Goal: Check status: Check status

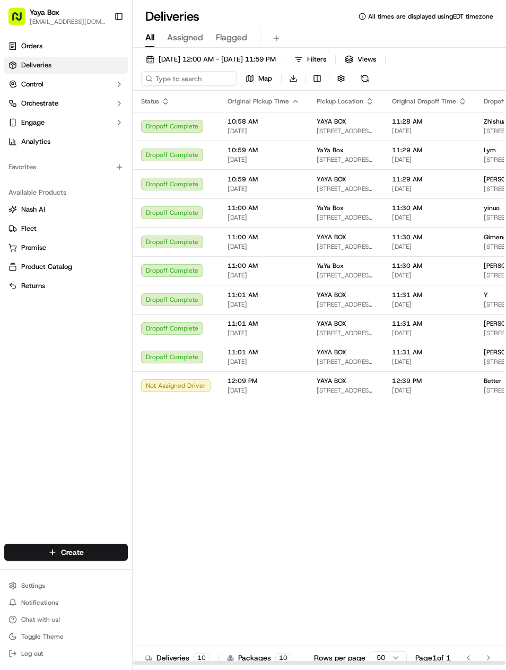
click at [308, 400] on td "YAYA BOX 2100 Kerrigan Ave, Union City, NJ 07087, USA" at bounding box center [345, 386] width 75 height 29
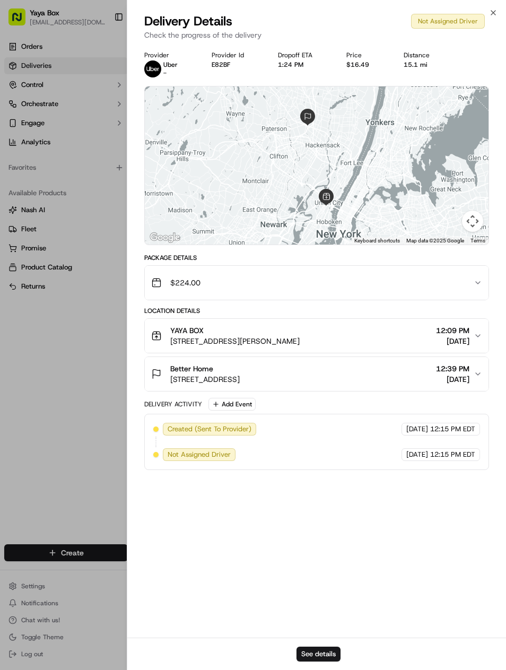
click at [75, 371] on div at bounding box center [253, 335] width 506 height 670
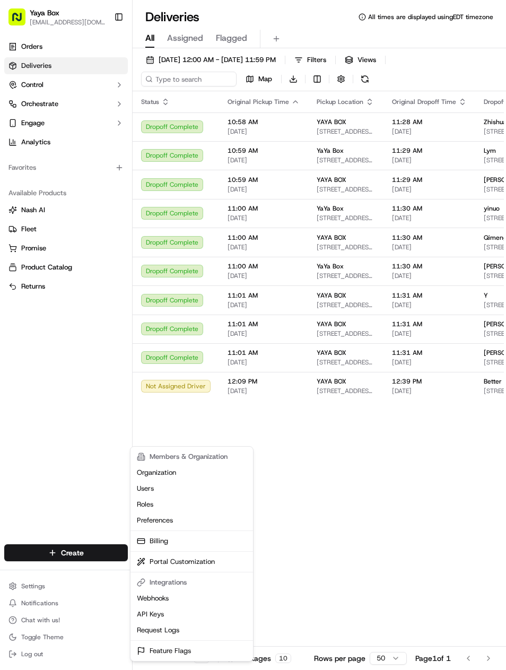
click at [18, 584] on html "Yaya Box [EMAIL_ADDRESS][DOMAIN_NAME] Toggle Sidebar Orders Deliveries Control …" at bounding box center [253, 335] width 506 height 670
click at [23, 577] on html "Yaya Box [EMAIL_ADDRESS][DOMAIN_NAME] Toggle Sidebar Orders Deliveries Control …" at bounding box center [253, 335] width 506 height 670
click at [153, 544] on link "Billing" at bounding box center [192, 541] width 118 height 16
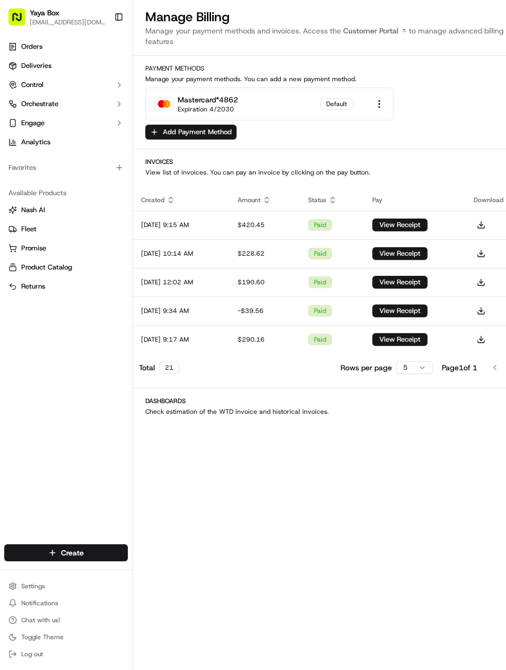
click at [102, 482] on div "Orders Deliveries Control Orchestrate Engage Analytics Favorites Available Prod…" at bounding box center [66, 285] width 132 height 502
click at [27, 64] on span "Deliveries" at bounding box center [36, 66] width 30 height 10
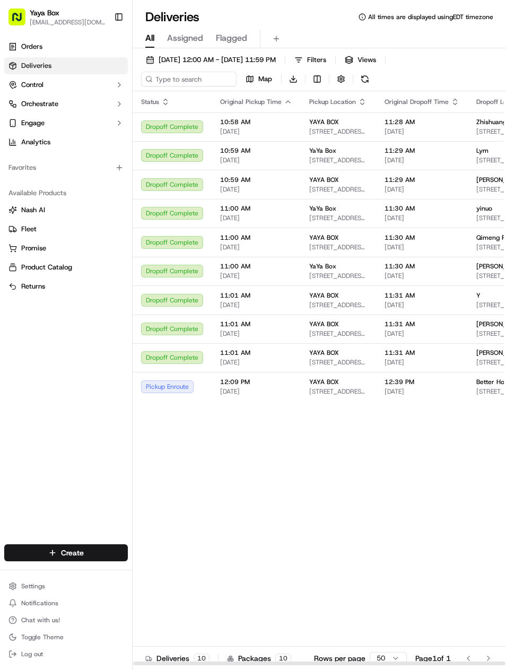
click at [208, 401] on td "Pickup Enroute" at bounding box center [172, 386] width 79 height 29
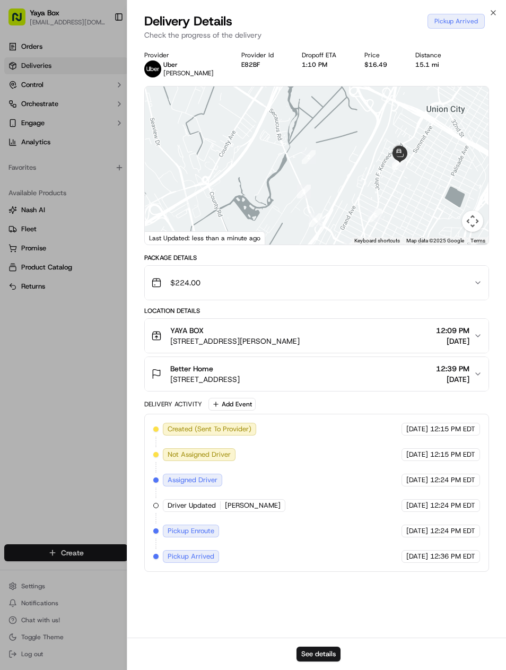
click at [61, 502] on div at bounding box center [253, 335] width 506 height 670
